Goal: Task Accomplishment & Management: Use online tool/utility

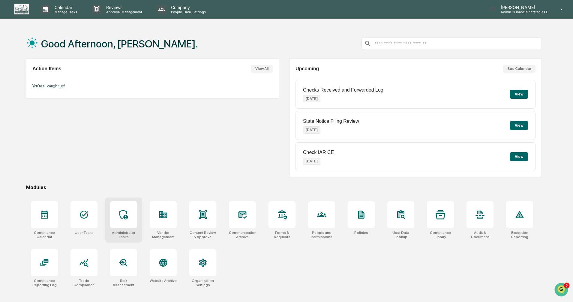
click at [128, 226] on div at bounding box center [123, 214] width 27 height 27
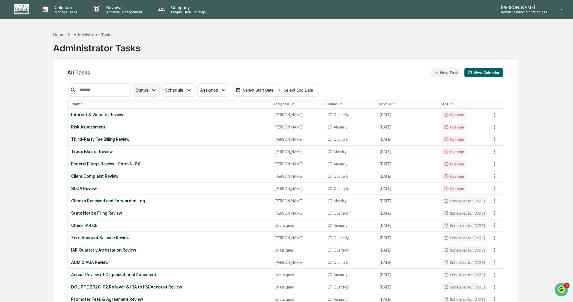
click at [157, 88] on icon at bounding box center [154, 90] width 7 height 7
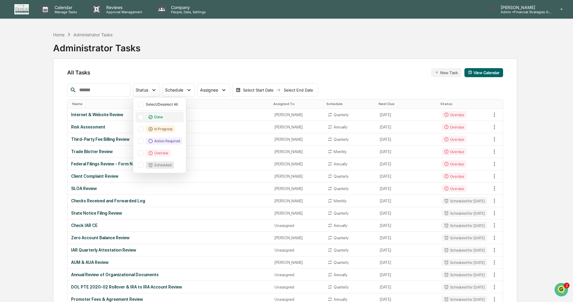
click at [143, 117] on div at bounding box center [140, 116] width 5 height 5
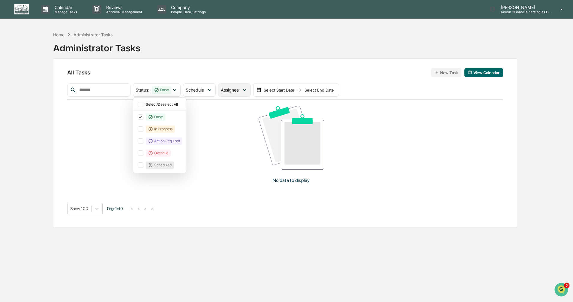
click at [239, 88] on span "Assignee" at bounding box center [230, 89] width 18 height 5
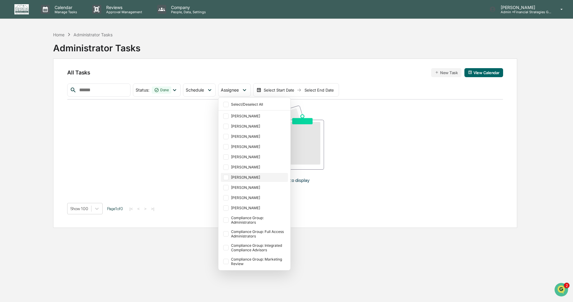
click at [229, 179] on div at bounding box center [225, 177] width 5 height 5
click at [489, 92] on div "Status : Done Select/Deselect All Done In Progress Action Required Overdue Sche…" at bounding box center [285, 90] width 436 height 14
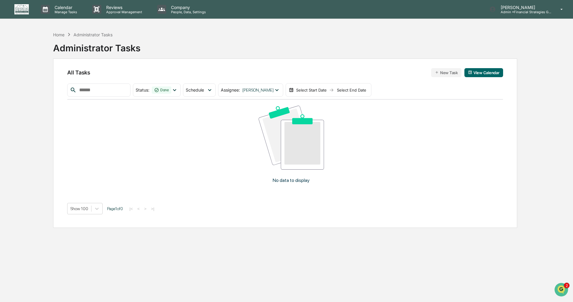
click at [113, 88] on input "text" at bounding box center [102, 90] width 51 height 8
click at [325, 90] on div "Select Start Date" at bounding box center [311, 90] width 33 height 5
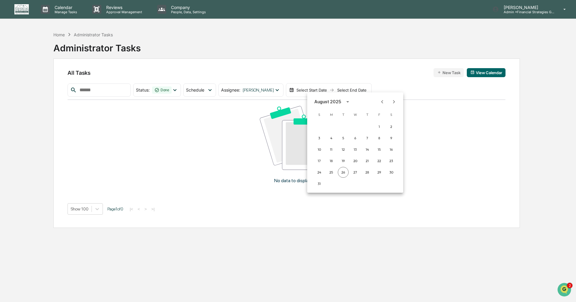
click at [344, 101] on icon "calendar view is open, switch to year view" at bounding box center [347, 101] width 7 height 7
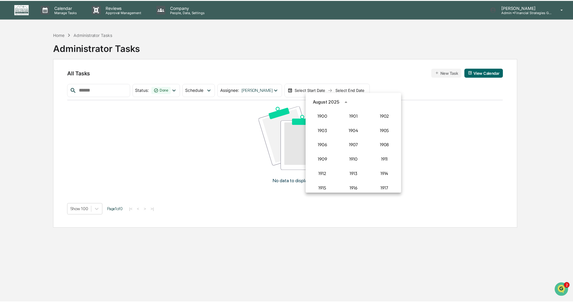
scroll to position [556, 0]
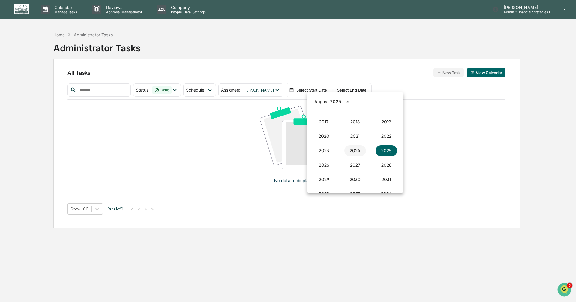
click at [353, 149] on button "2024" at bounding box center [355, 150] width 22 height 11
click at [325, 117] on button "Jan" at bounding box center [324, 116] width 22 height 11
click at [330, 128] on button "1" at bounding box center [331, 126] width 11 height 11
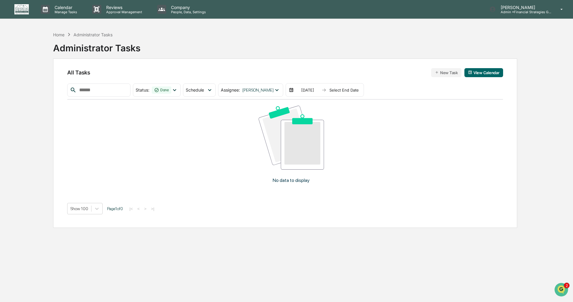
click at [361, 86] on div "01/01/2024 Select End Date" at bounding box center [325, 90] width 78 height 14
click at [360, 89] on div "Select End Date" at bounding box center [344, 90] width 33 height 5
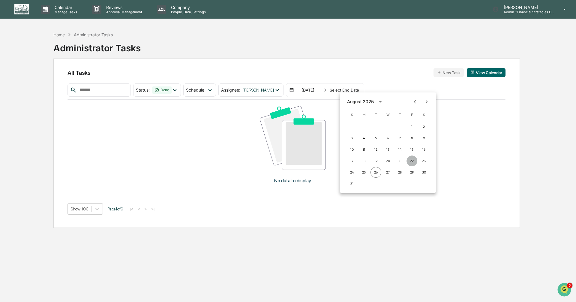
click at [411, 161] on button "22" at bounding box center [412, 160] width 11 height 11
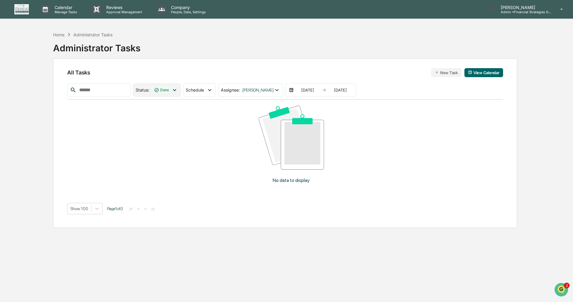
click at [178, 91] on icon at bounding box center [174, 90] width 7 height 7
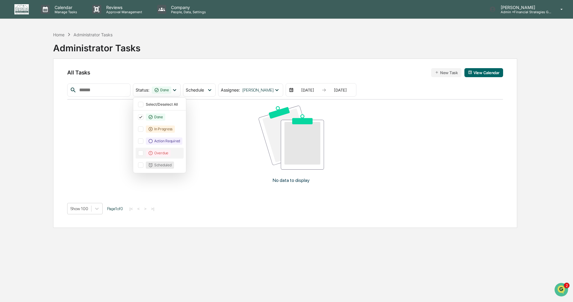
click at [143, 154] on div at bounding box center [140, 152] width 5 height 5
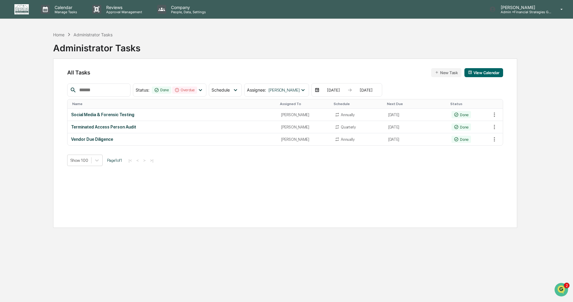
click at [321, 216] on div "All Tasks New Task View Calendar Status : Done Overdue Select/Deselect All Done…" at bounding box center [285, 143] width 464 height 169
click at [204, 89] on icon at bounding box center [200, 90] width 7 height 7
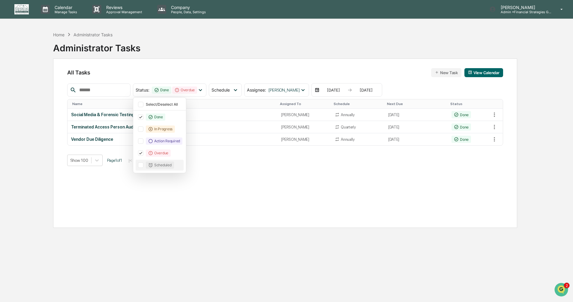
click at [143, 165] on div at bounding box center [140, 164] width 5 height 5
click at [143, 130] on div at bounding box center [140, 128] width 5 height 5
click at [143, 140] on div at bounding box center [140, 140] width 5 height 5
click at [334, 214] on div "All Tasks New Task View Calendar Status : Done In Progress Action Required Over…" at bounding box center [285, 143] width 464 height 169
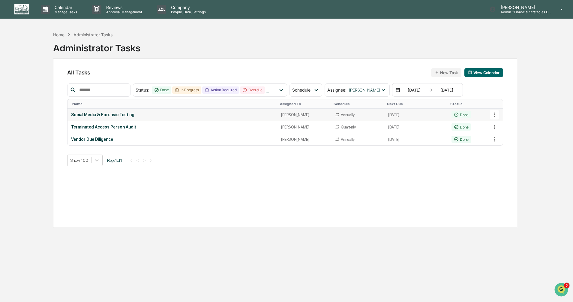
click at [493, 112] on icon at bounding box center [494, 114] width 7 height 7
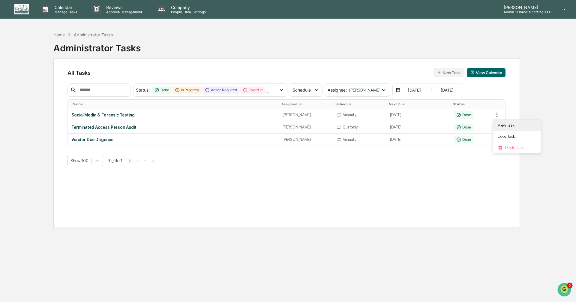
click at [512, 127] on li "View Task" at bounding box center [517, 125] width 48 height 11
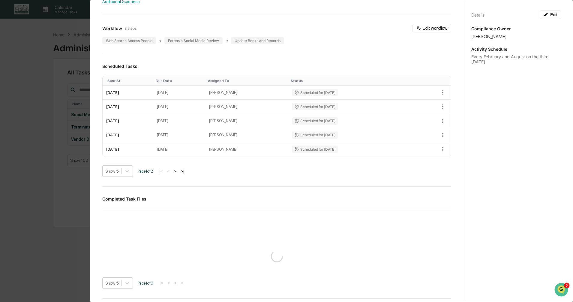
scroll to position [180, 0]
